Goal: Task Accomplishment & Management: Complete application form

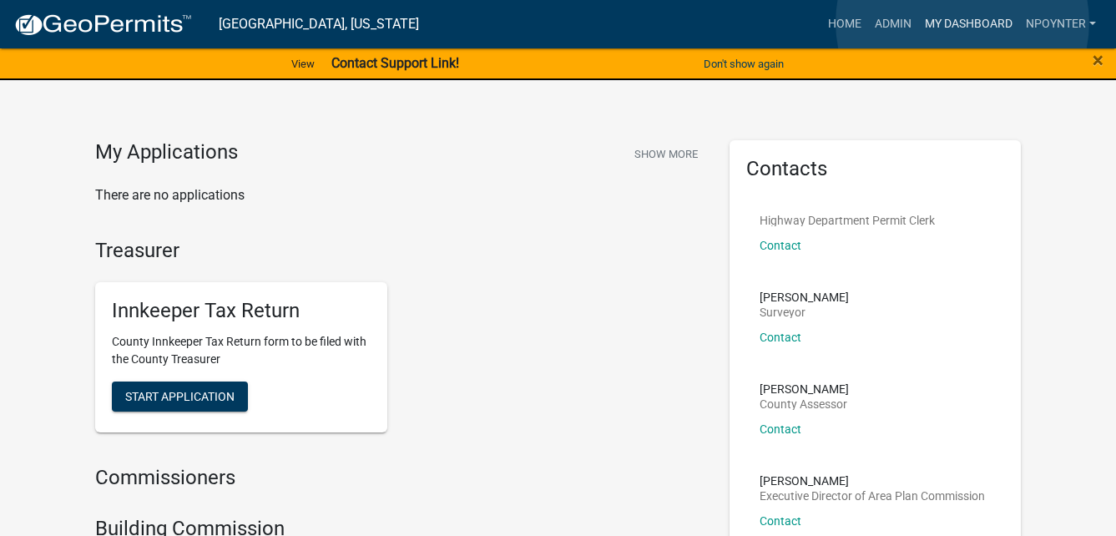
click at [962, 23] on link "My Dashboard" at bounding box center [968, 24] width 101 height 32
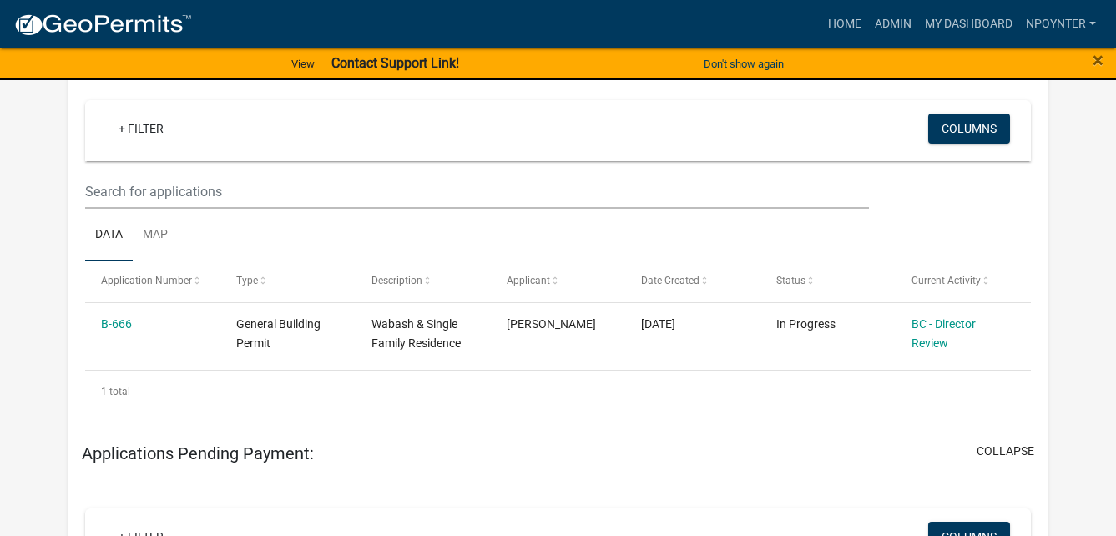
scroll to position [335, 0]
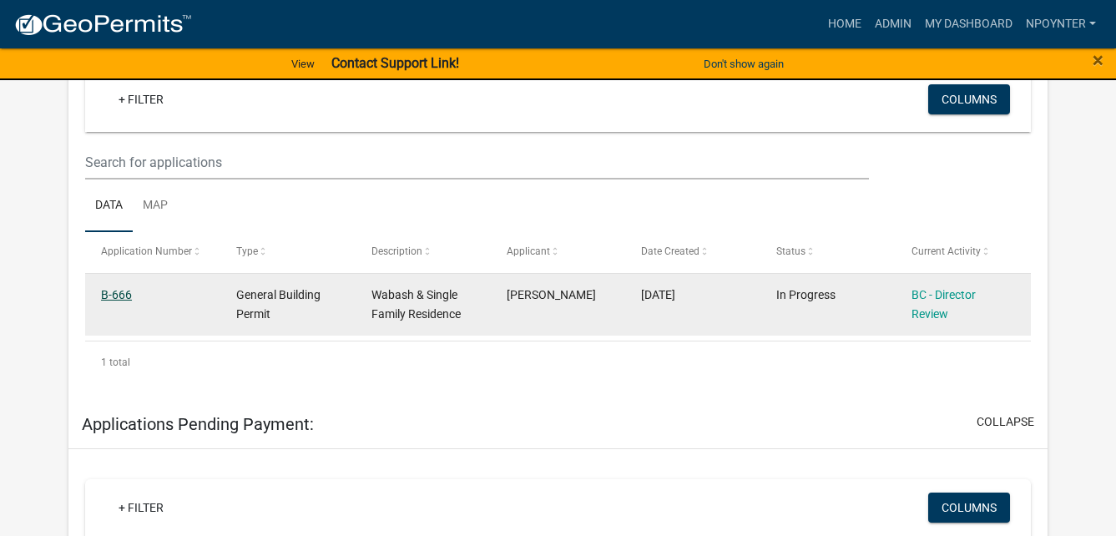
click at [104, 299] on link "B-666" at bounding box center [116, 294] width 31 height 13
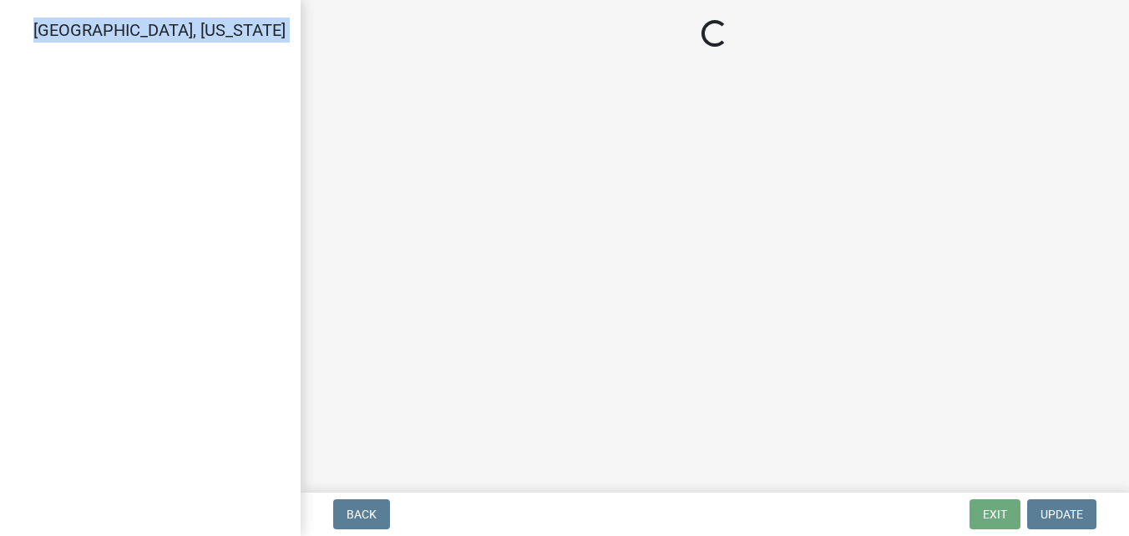
click at [104, 299] on div "[GEOGRAPHIC_DATA], [US_STATE]" at bounding box center [150, 268] width 301 height 536
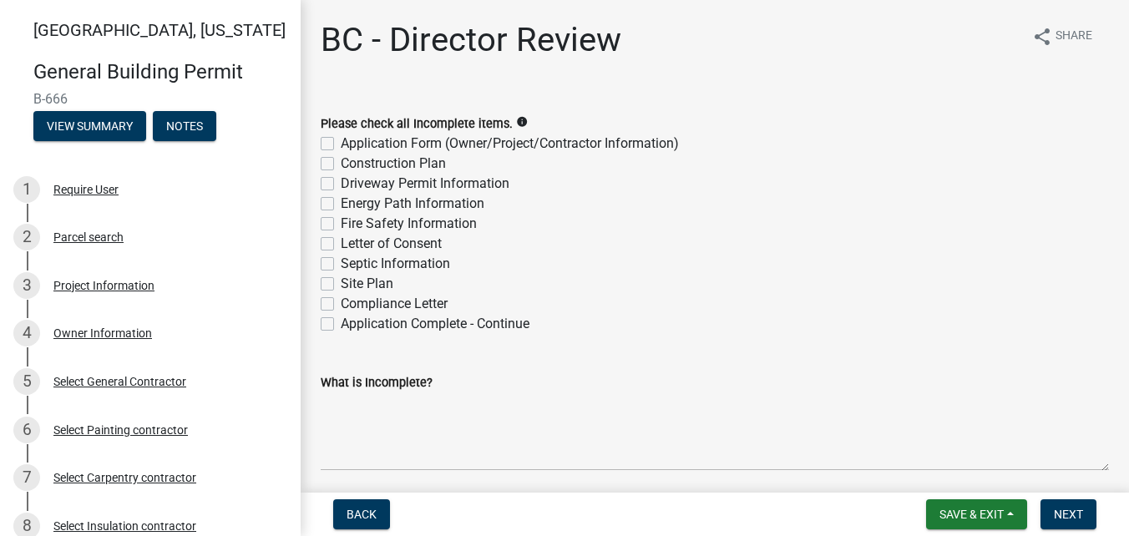
click at [655, 270] on div "Septic Information" at bounding box center [715, 264] width 788 height 20
click at [105, 296] on div "3 Project Information" at bounding box center [143, 285] width 260 height 27
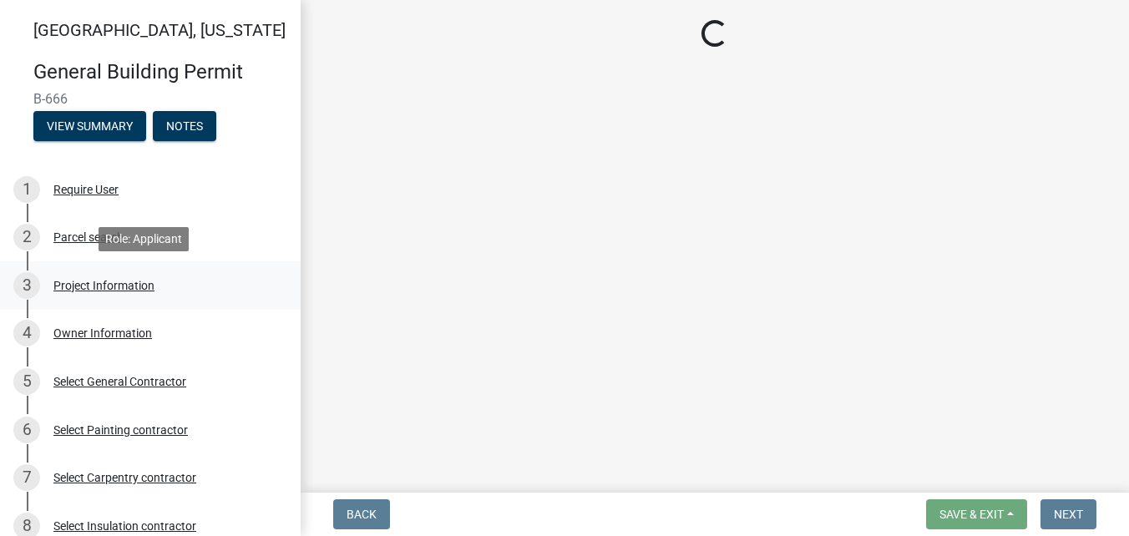
select select "f62e9ec7-2ce1-40c9-9d70-ac6e7ddc5d7c"
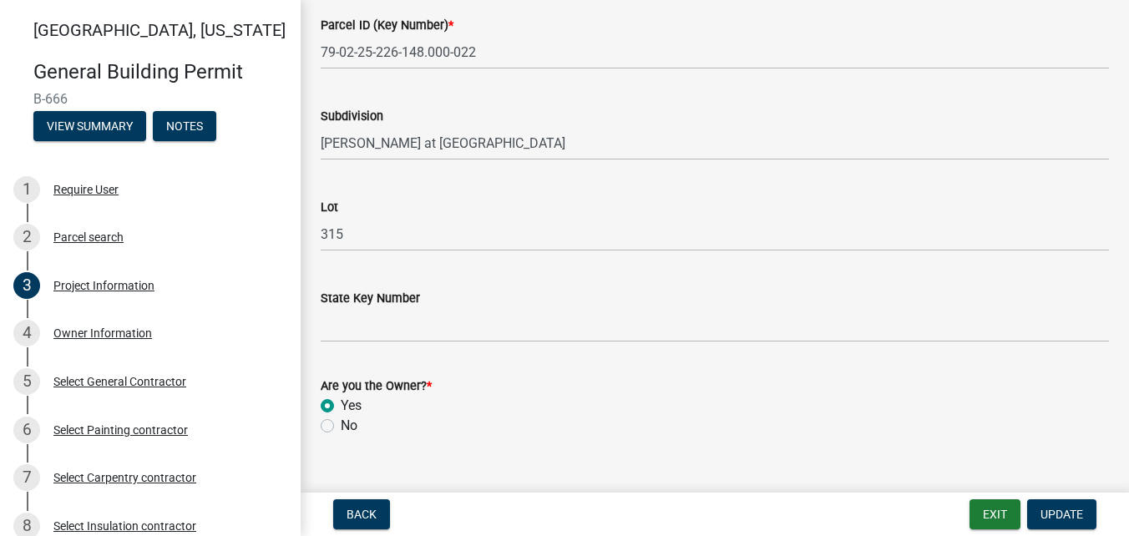
scroll to position [1073, 0]
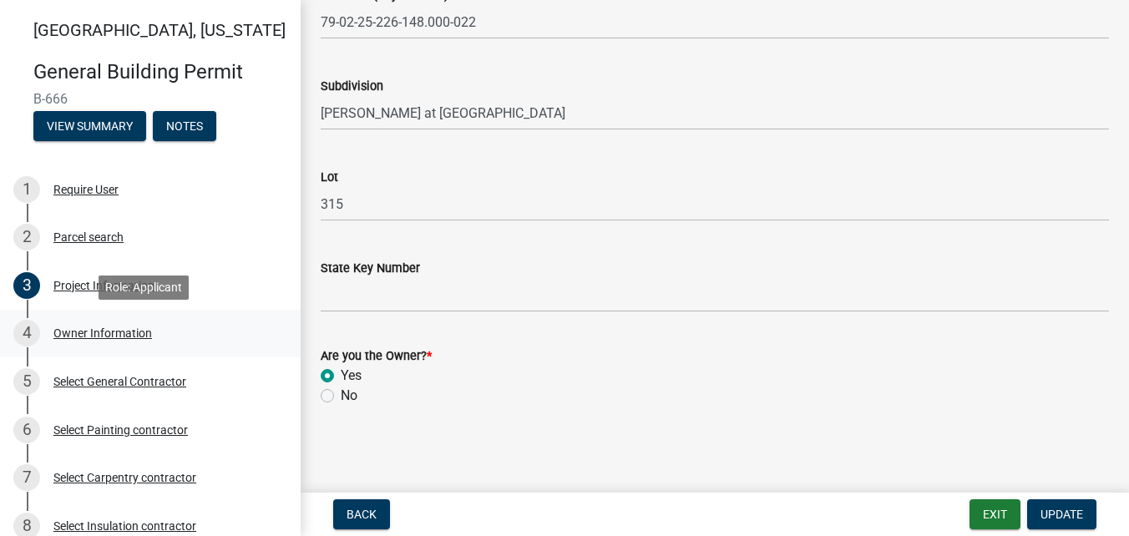
click at [92, 336] on div "Owner Information" at bounding box center [102, 333] width 99 height 12
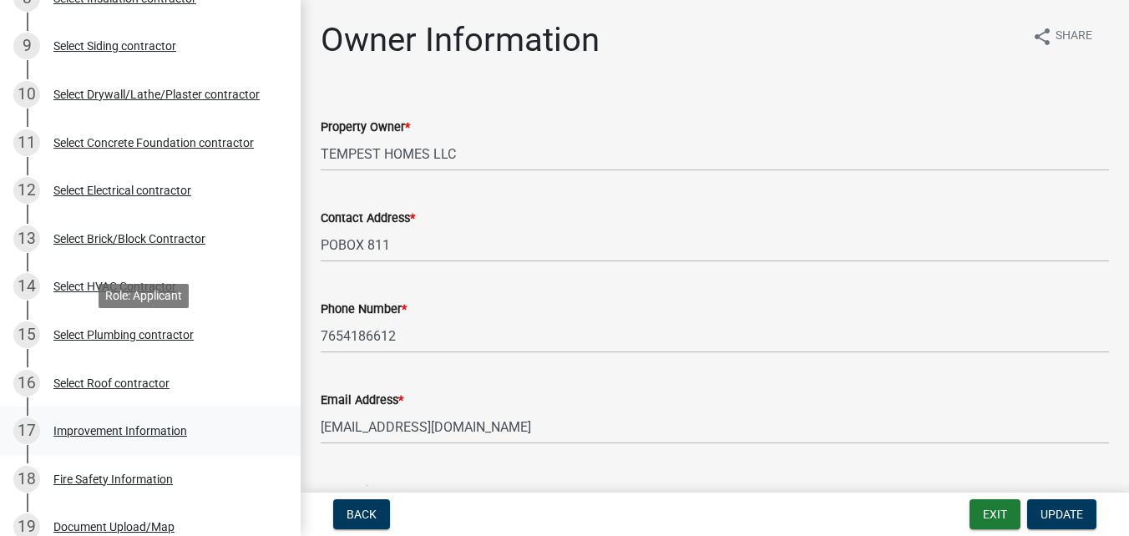
scroll to position [584, 0]
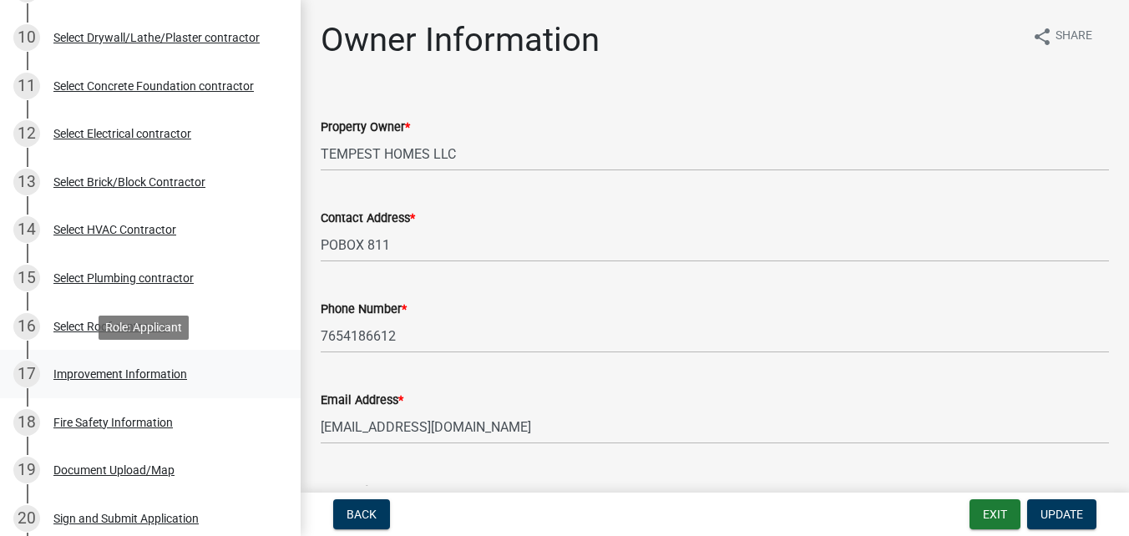
click at [154, 371] on div "Improvement Information" at bounding box center [120, 374] width 134 height 12
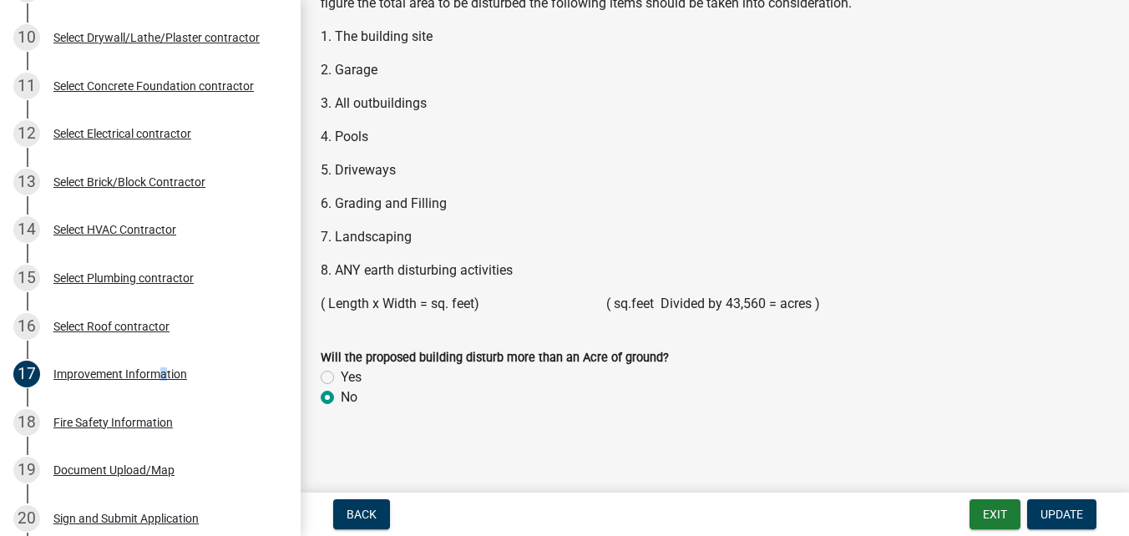
scroll to position [2375, 0]
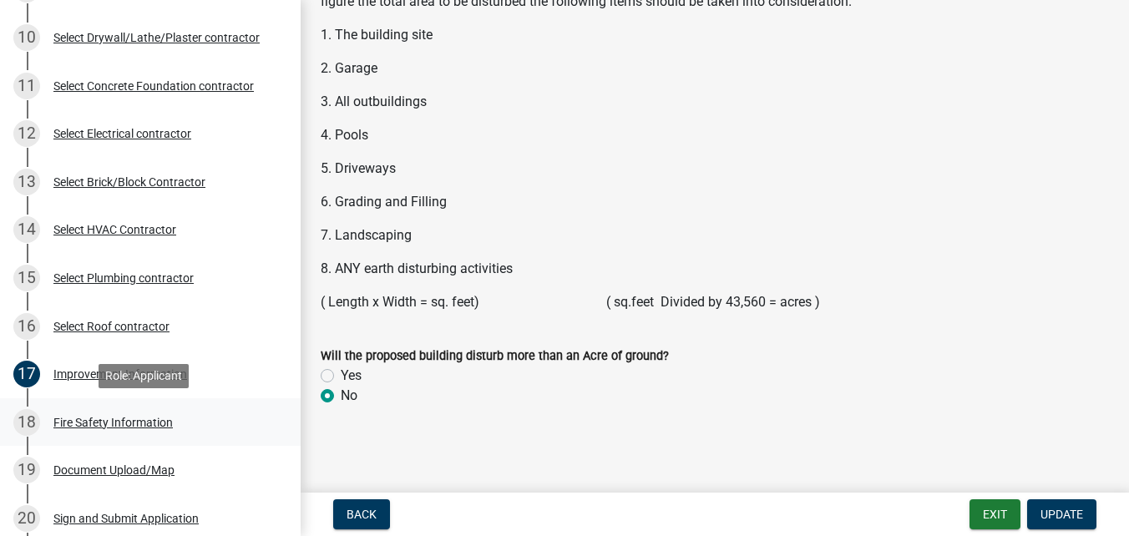
click at [109, 428] on div "18 Fire Safety Information" at bounding box center [143, 422] width 260 height 27
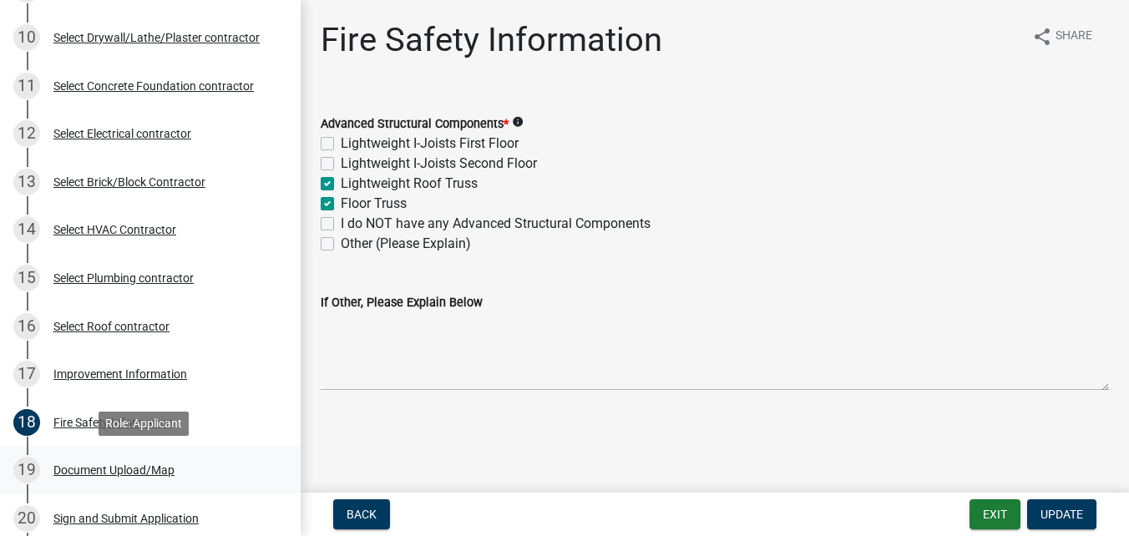
click at [83, 471] on div "Document Upload/Map" at bounding box center [113, 470] width 121 height 12
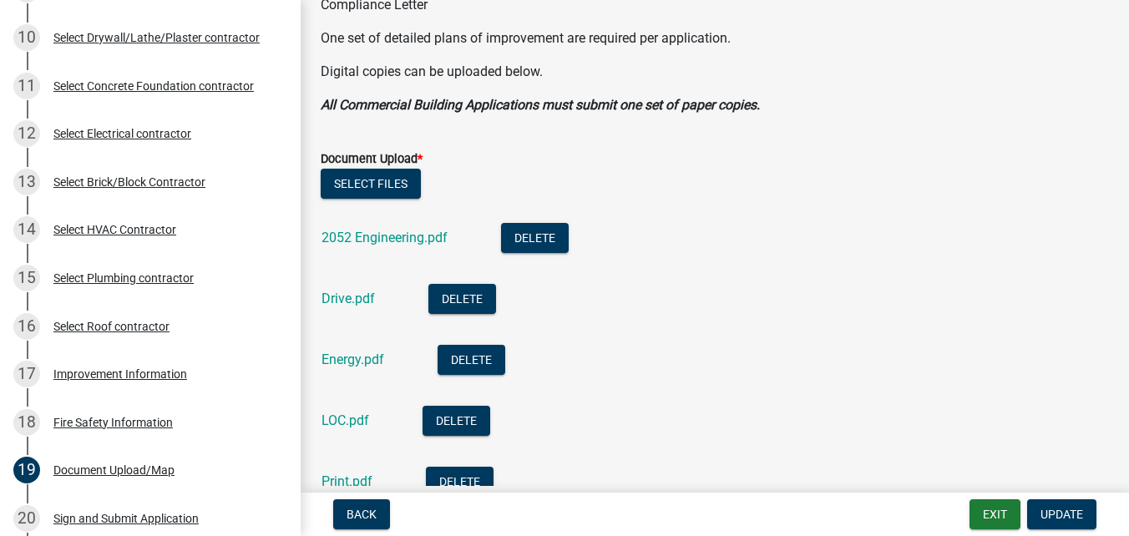
scroll to position [417, 0]
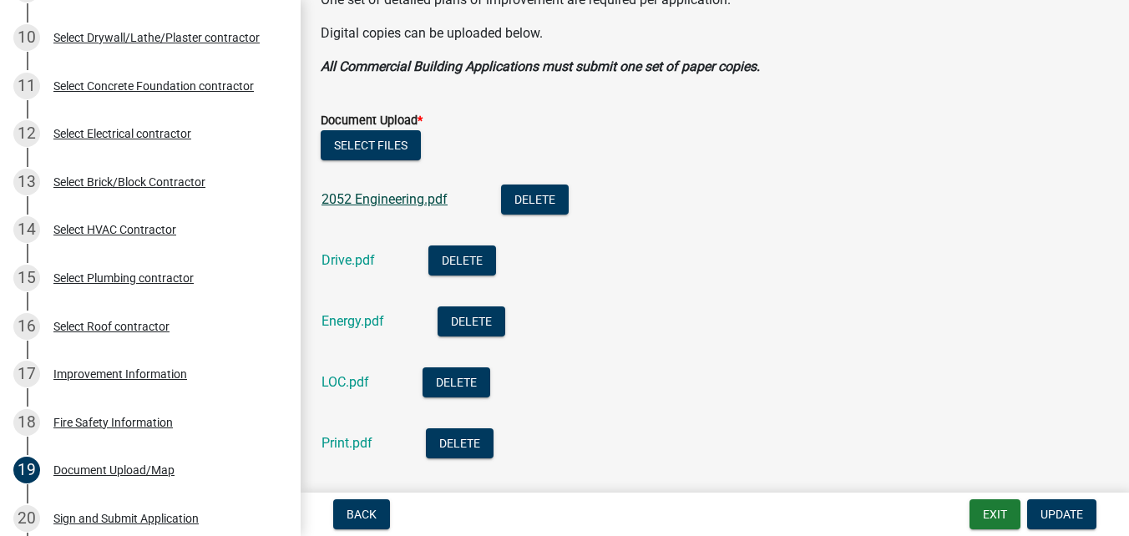
click at [422, 195] on link "2052 Engineering.pdf" at bounding box center [384, 199] width 126 height 16
click at [354, 265] on link "Drive.pdf" at bounding box center [347, 260] width 53 height 16
click at [345, 317] on link "Energy.pdf" at bounding box center [352, 321] width 63 height 16
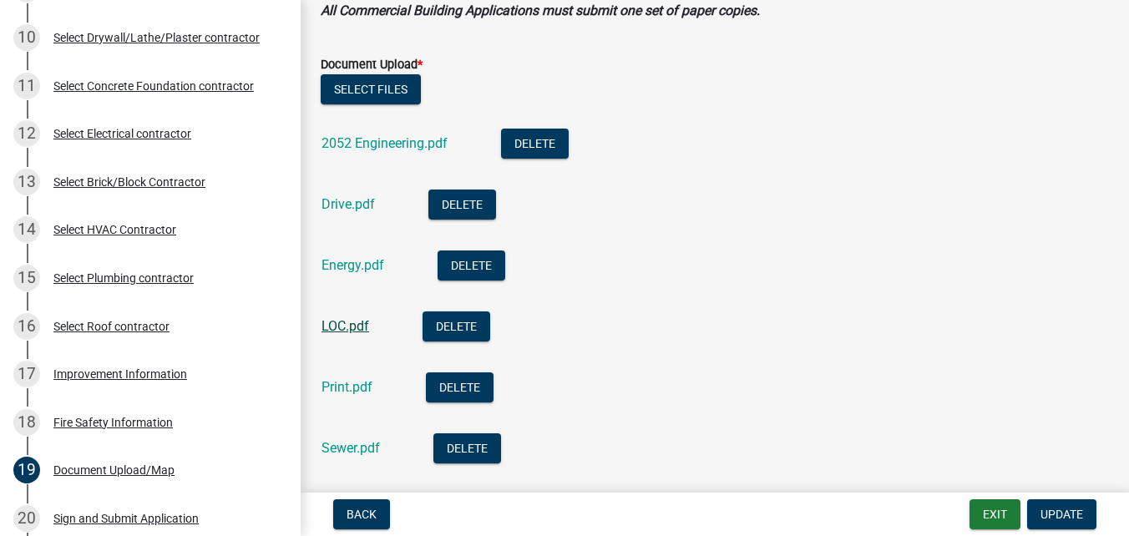
scroll to position [501, 0]
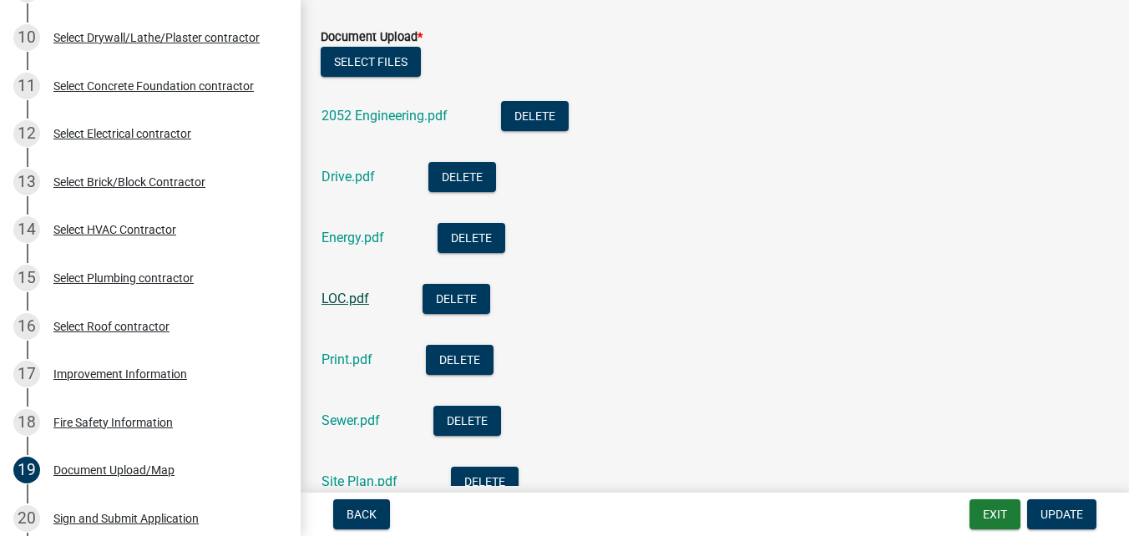
click at [347, 296] on link "LOC.pdf" at bounding box center [345, 298] width 48 height 16
click at [358, 356] on link "Print.pdf" at bounding box center [346, 359] width 51 height 16
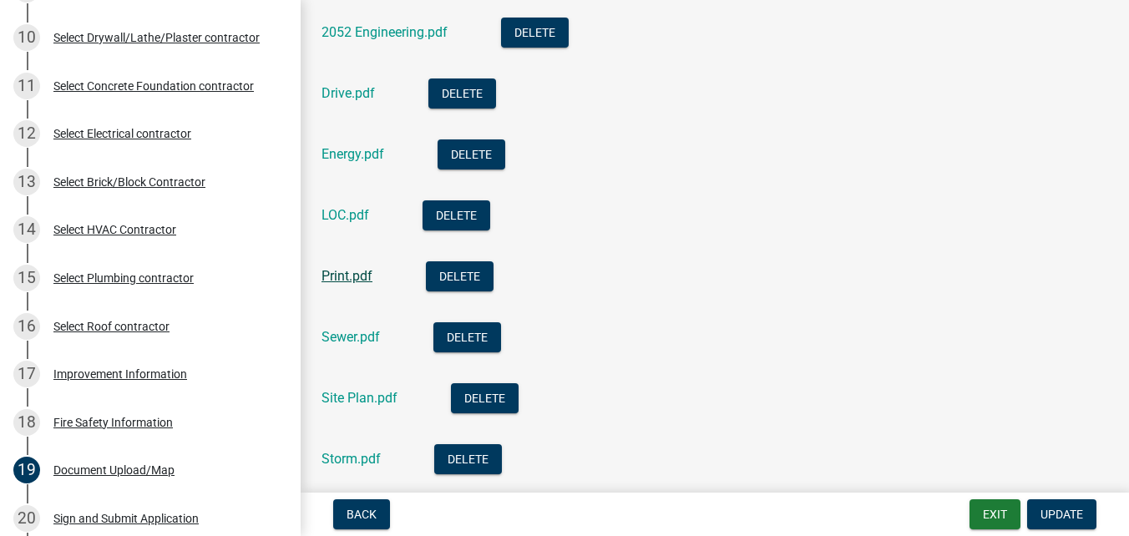
click at [356, 282] on link "Print.pdf" at bounding box center [346, 276] width 51 height 16
click at [371, 331] on link "Sewer.pdf" at bounding box center [350, 337] width 58 height 16
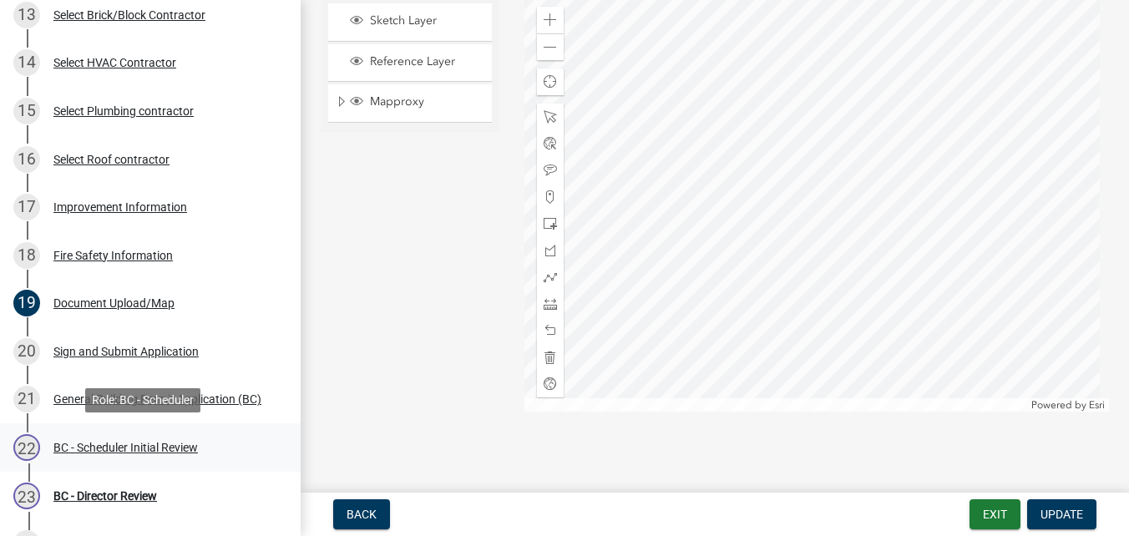
scroll to position [835, 0]
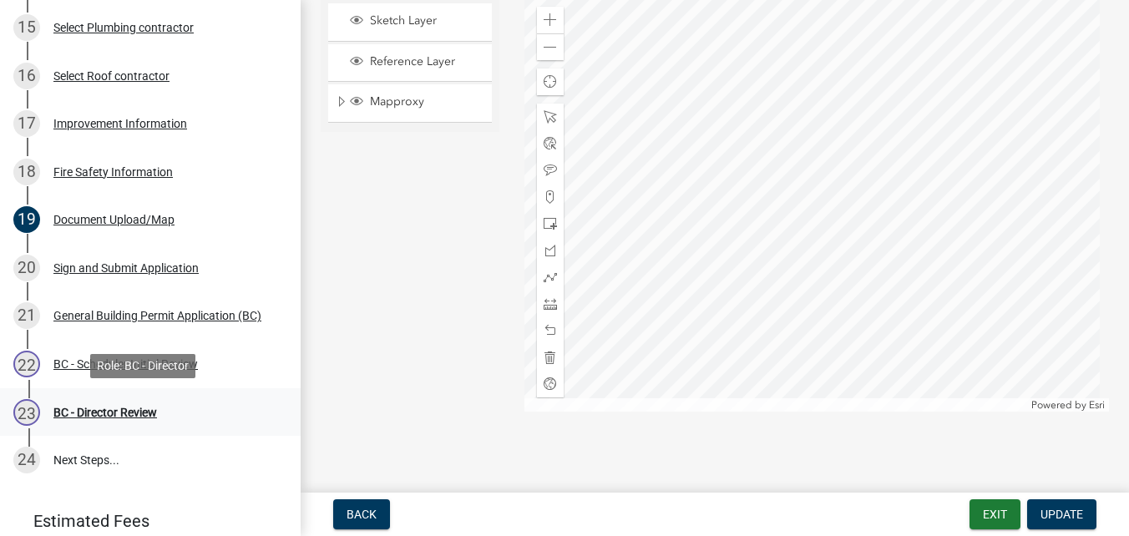
click at [124, 411] on div "BC - Director Review" at bounding box center [105, 413] width 104 height 12
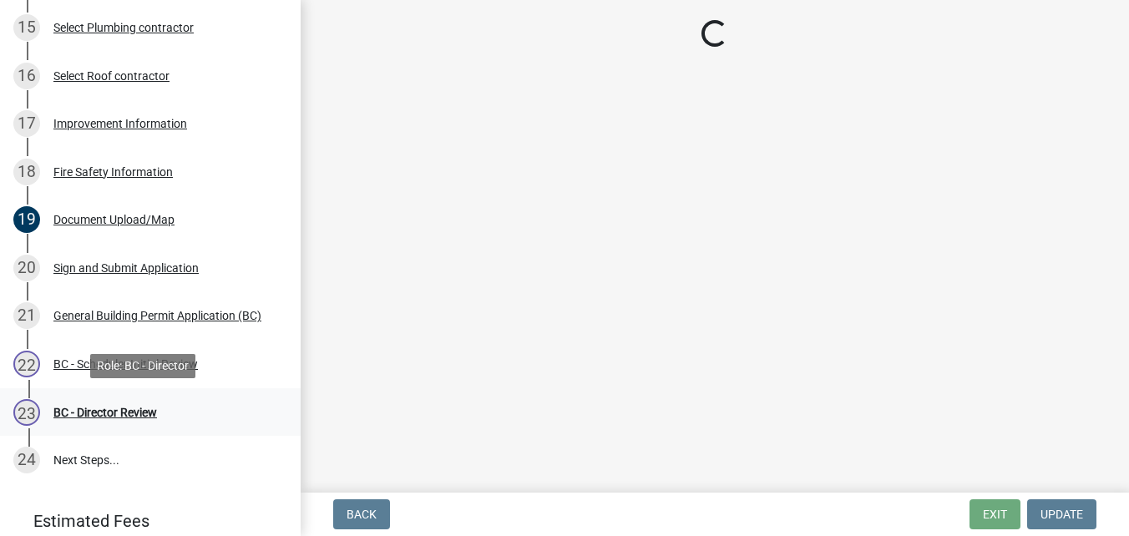
scroll to position [0, 0]
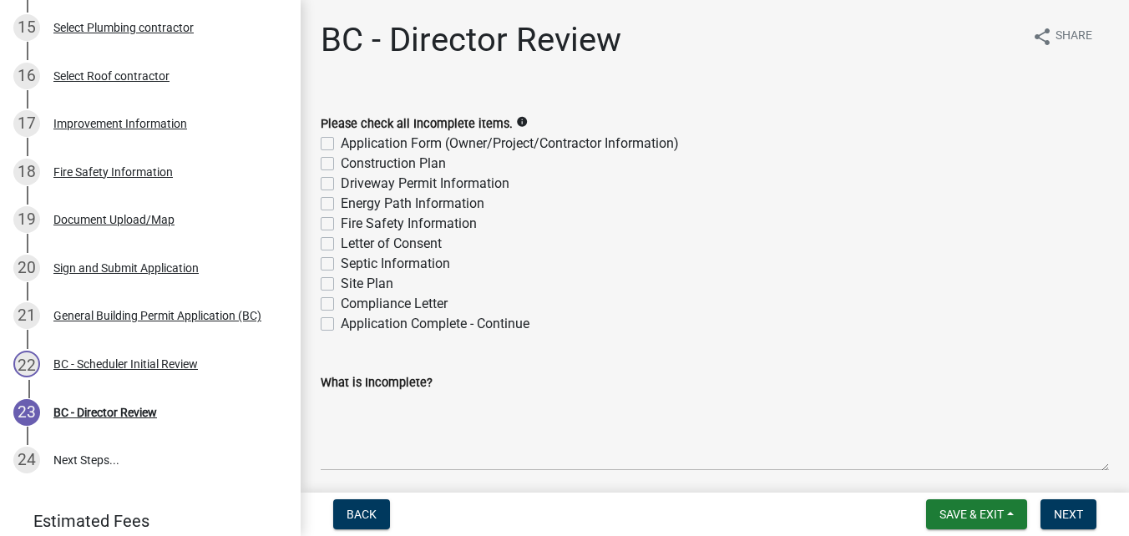
click at [341, 326] on label "Application Complete - Continue" at bounding box center [435, 324] width 189 height 20
click at [341, 325] on input "Application Complete - Continue" at bounding box center [346, 319] width 11 height 11
checkbox input "true"
checkbox input "false"
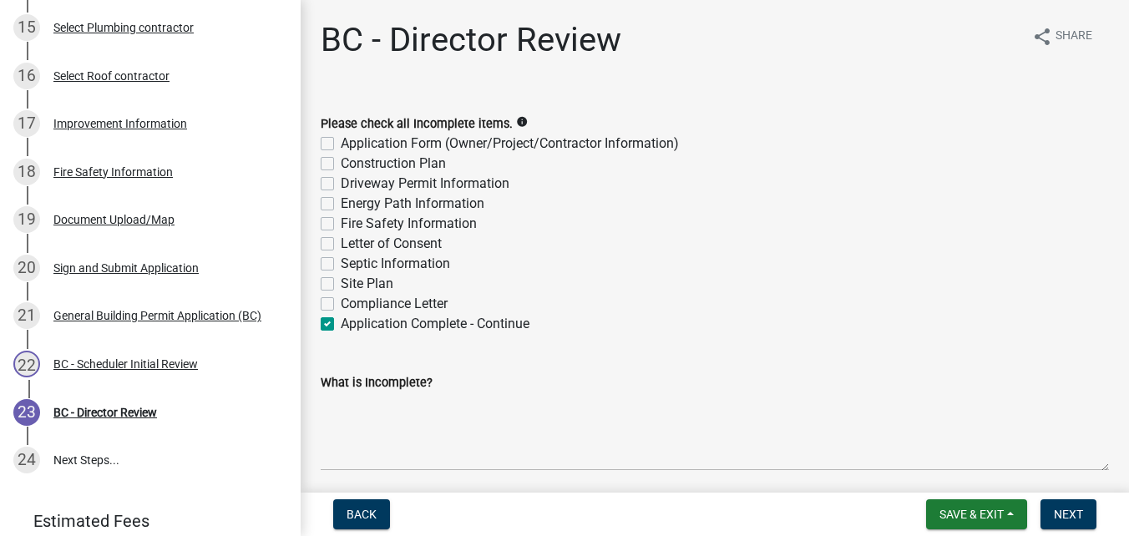
checkbox input "false"
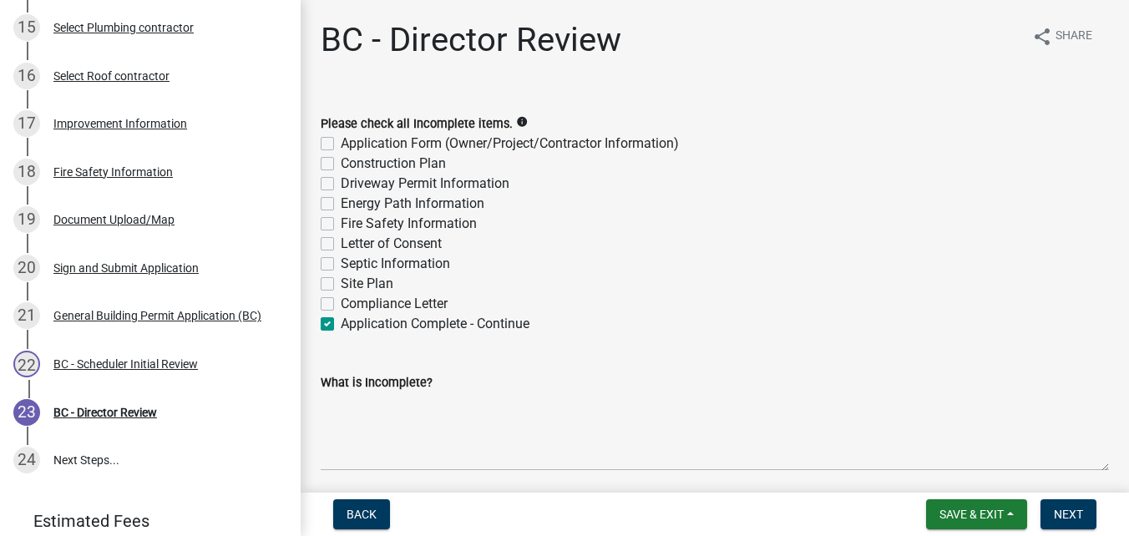
checkbox input "false"
checkbox input "true"
click at [1084, 518] on button "Next" at bounding box center [1068, 514] width 56 height 30
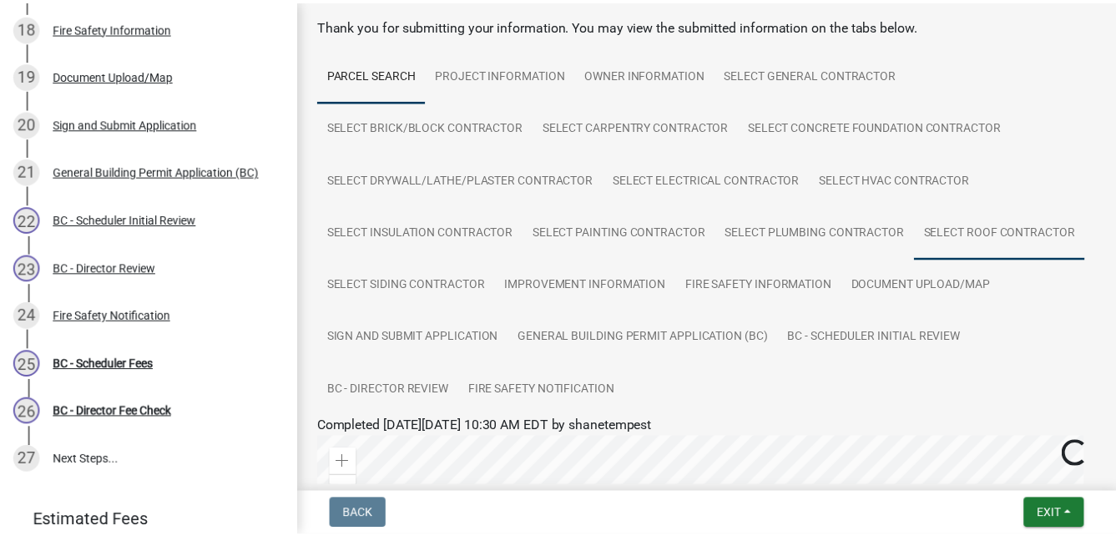
scroll to position [167, 0]
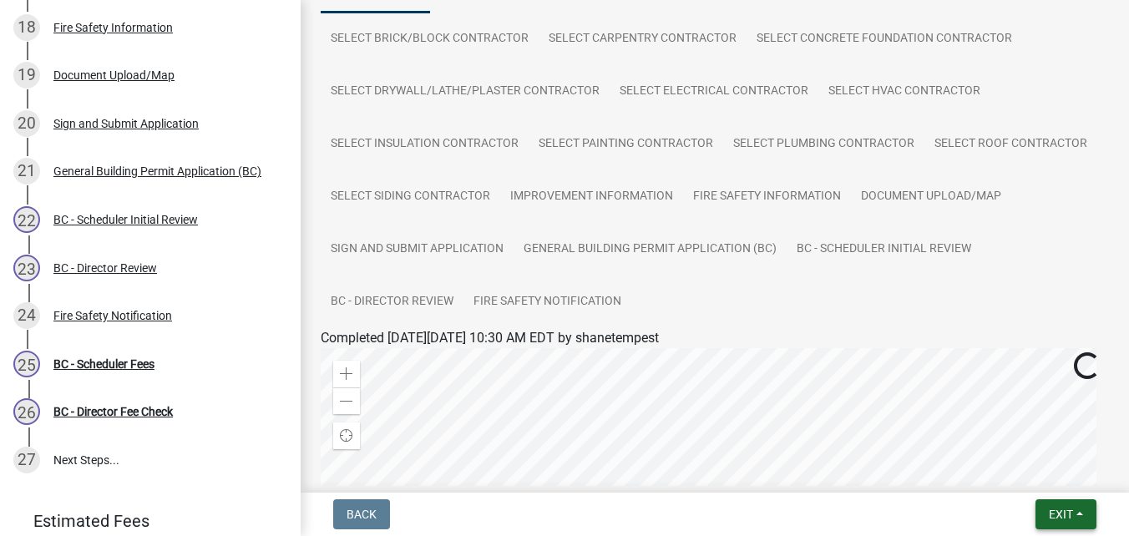
click at [1059, 512] on span "Exit" at bounding box center [1060, 514] width 24 height 13
click at [1024, 467] on button "Save & Exit" at bounding box center [1029, 471] width 134 height 40
